Goal: Navigation & Orientation: Find specific page/section

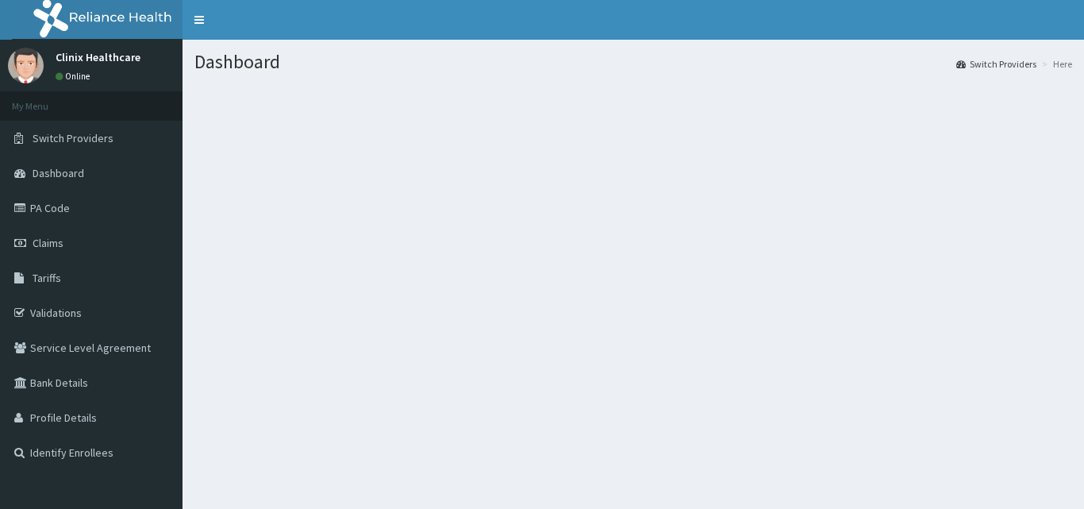
click at [76, 211] on link "PA Code" at bounding box center [91, 207] width 183 height 35
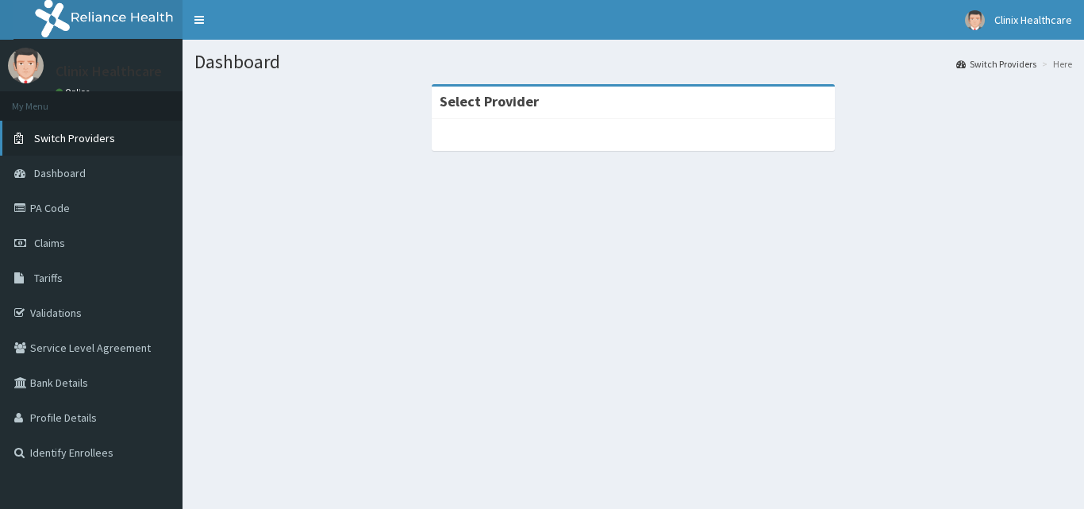
click at [95, 138] on span "Switch Providers" at bounding box center [74, 138] width 81 height 14
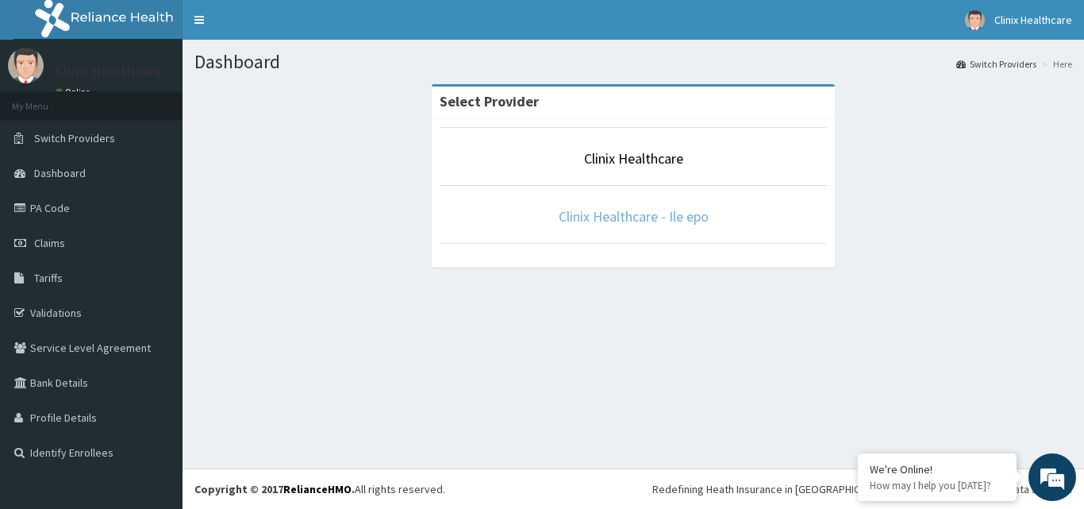
click at [620, 216] on link "Clinix Healthcare - Ile epo" at bounding box center [634, 216] width 150 height 18
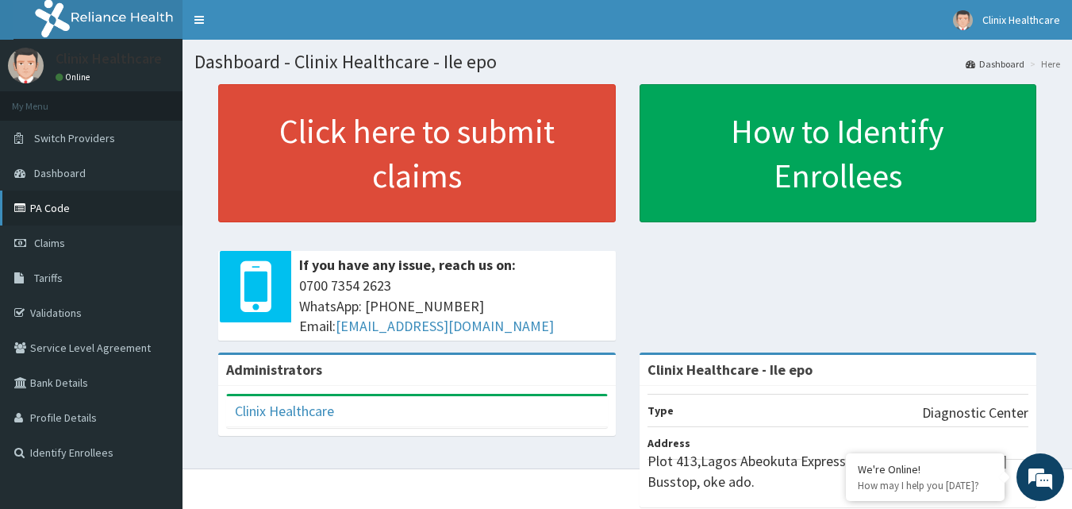
click at [76, 210] on link "PA Code" at bounding box center [91, 207] width 183 height 35
